Goal: Task Accomplishment & Management: Use online tool/utility

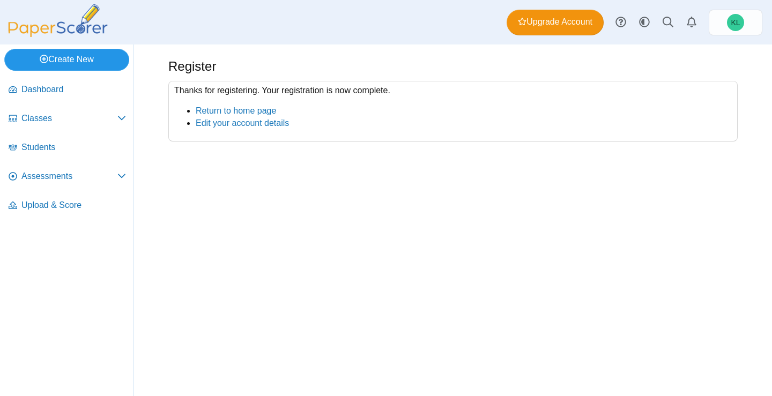
click at [66, 66] on link "Create New" at bounding box center [66, 59] width 125 height 21
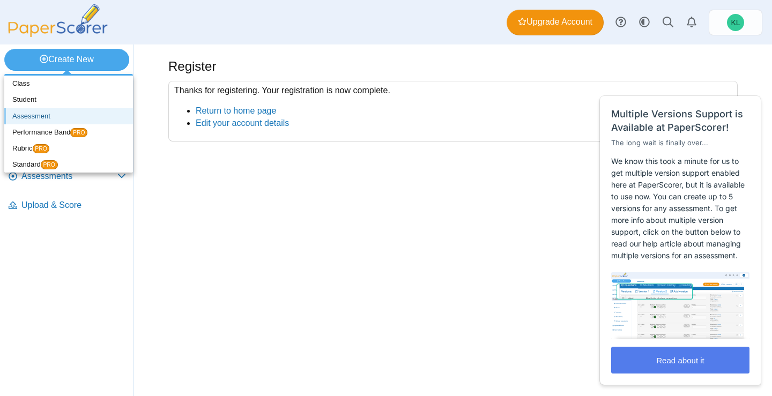
click at [63, 111] on link "Assessment" at bounding box center [68, 116] width 129 height 16
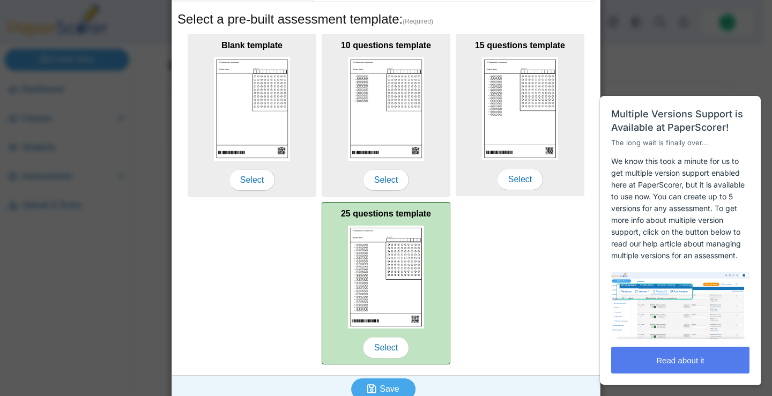
scroll to position [193, 0]
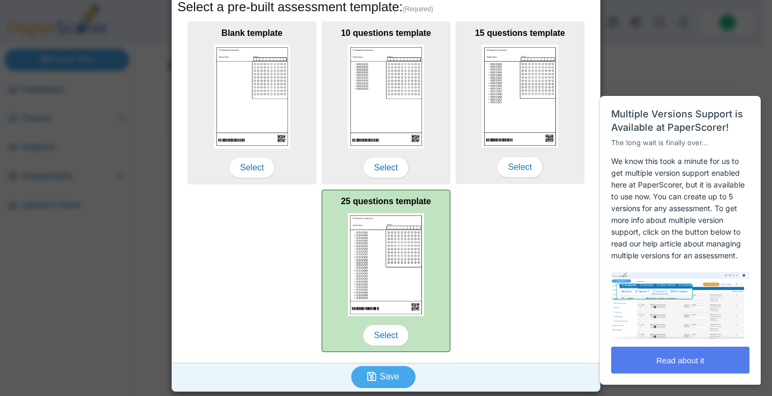
click at [387, 294] on img at bounding box center [386, 264] width 76 height 103
click at [391, 338] on span "Select" at bounding box center [386, 335] width 46 height 21
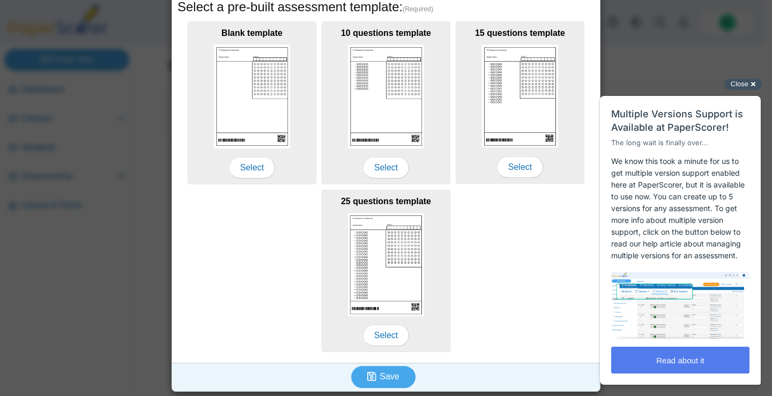
click at [737, 87] on span "Close" at bounding box center [739, 84] width 18 height 8
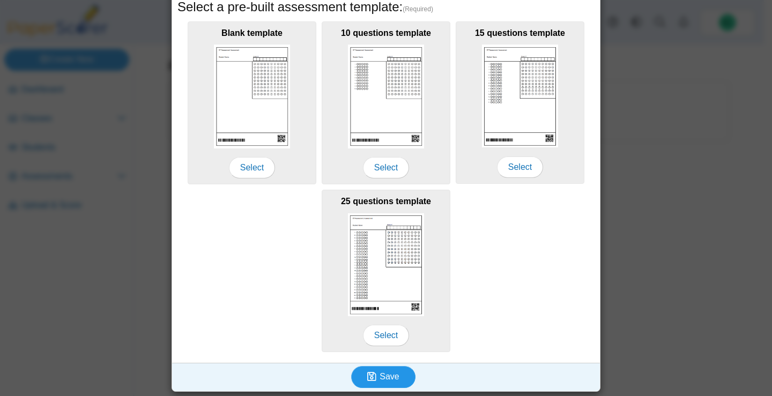
click at [386, 377] on span "Save" at bounding box center [388, 376] width 19 height 9
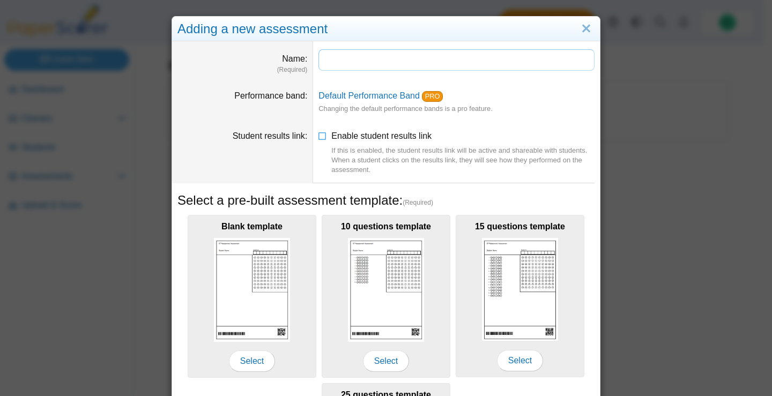
click at [349, 65] on input "Name" at bounding box center [456, 59] width 276 height 21
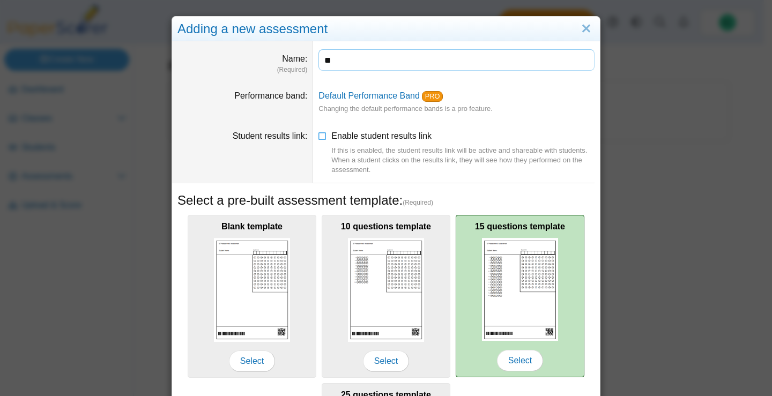
type input "*"
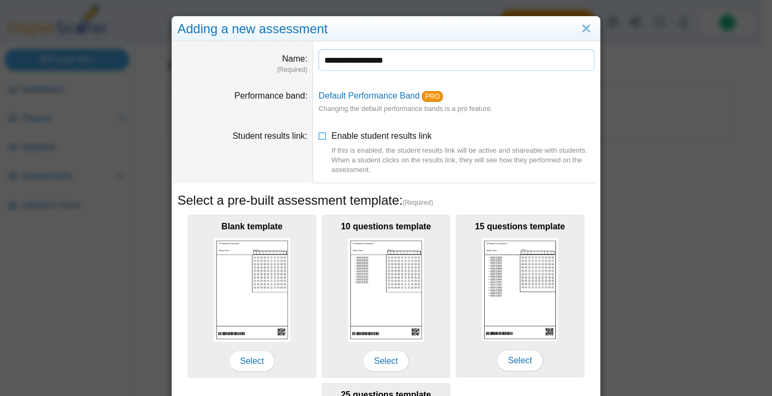
drag, startPoint x: 317, startPoint y: 59, endPoint x: 334, endPoint y: 104, distance: 48.2
click at [318, 60] on input "**********" at bounding box center [456, 59] width 276 height 21
type input "**********"
click at [194, 111] on dt "Performance band" at bounding box center [242, 102] width 141 height 40
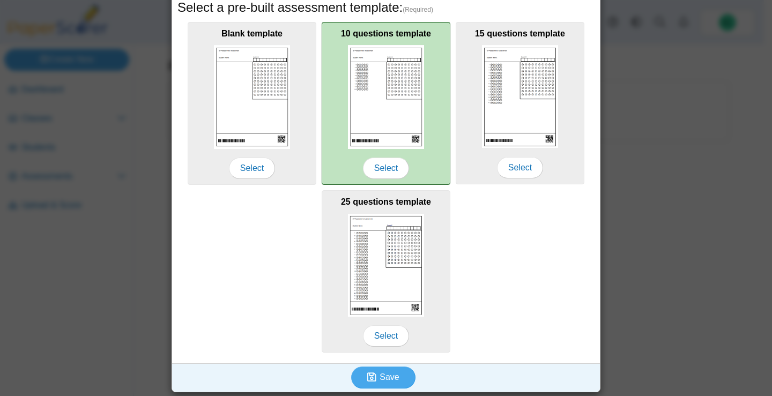
scroll to position [193, 0]
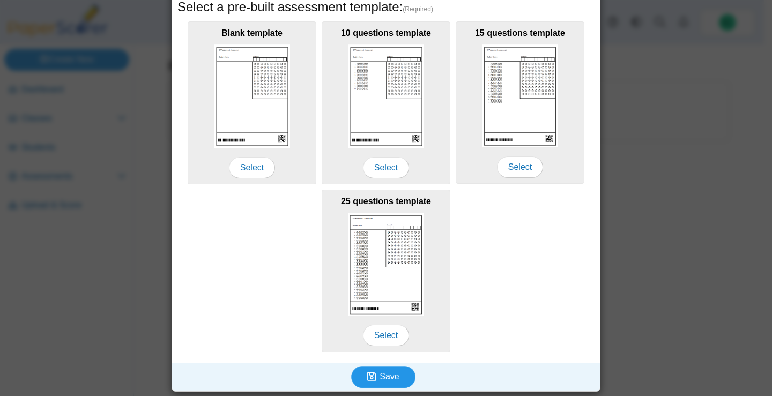
click at [394, 380] on span "Save" at bounding box center [388, 376] width 19 height 9
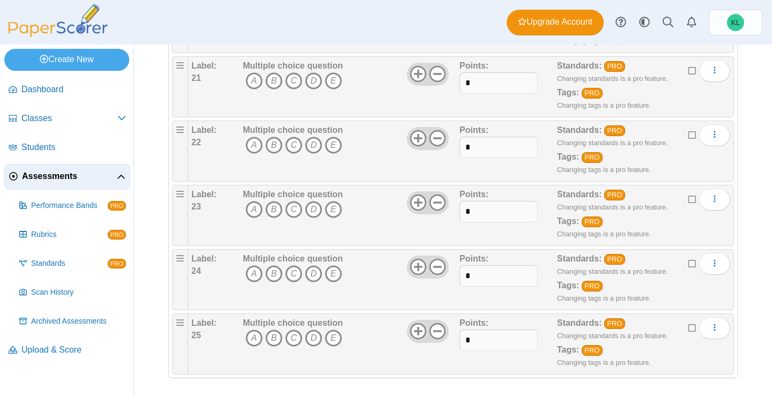
scroll to position [1455, 0]
